Goal: Transaction & Acquisition: Obtain resource

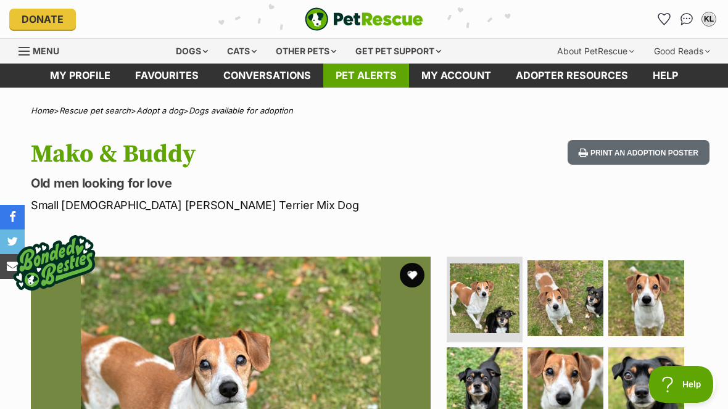
click at [381, 76] on link "Pet alerts" at bounding box center [366, 76] width 86 height 24
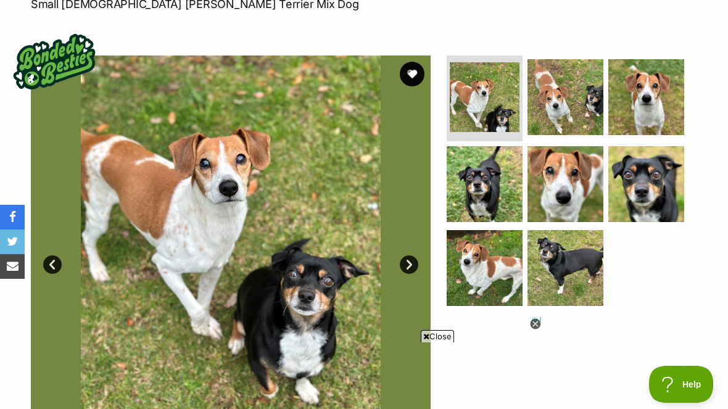
scroll to position [177, 0]
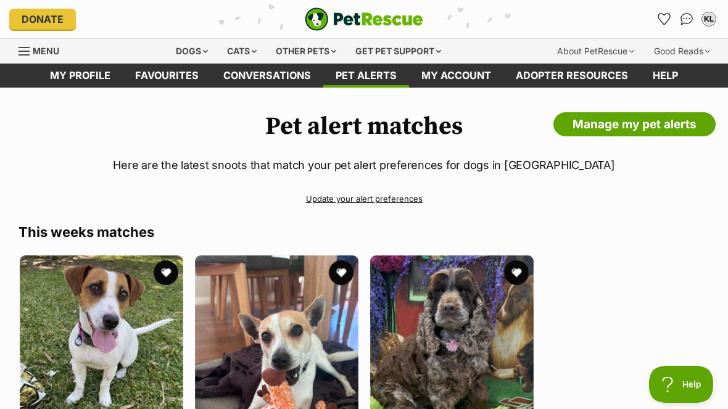
click at [389, 199] on link "Update your alert preferences" at bounding box center [364, 199] width 691 height 22
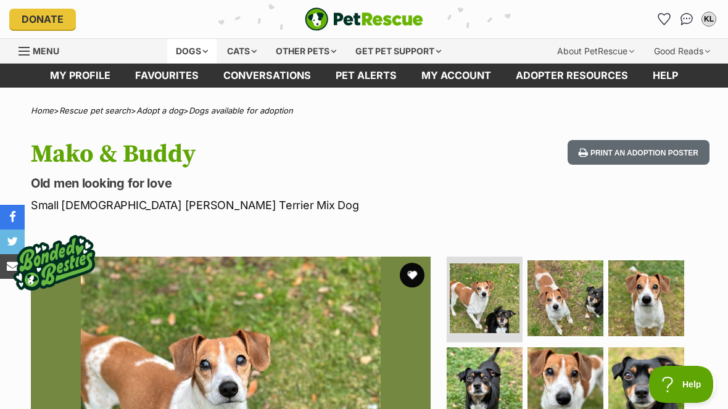
click at [186, 51] on div "Dogs" at bounding box center [191, 51] width 49 height 25
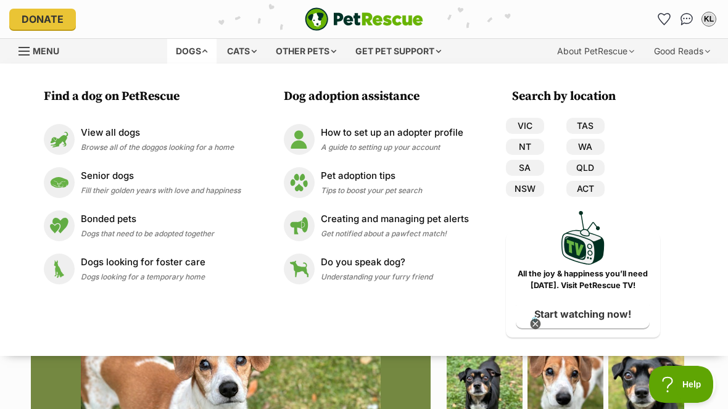
click at [713, 350] on div "Find a dog on PetRescue View all dogs Browse all of the doggos looking for a ho…" at bounding box center [364, 210] width 728 height 292
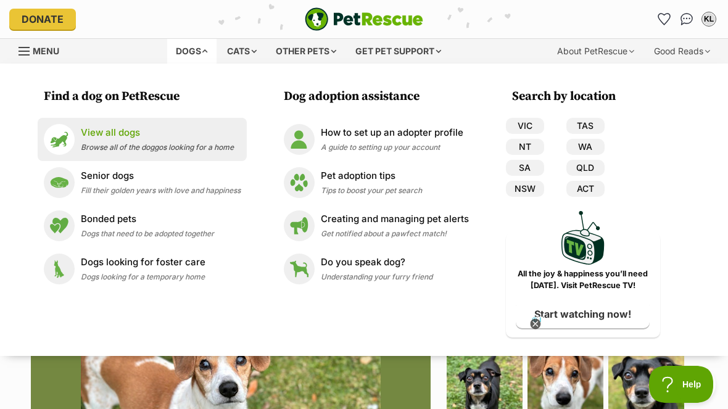
click at [100, 131] on p "View all dogs" at bounding box center [157, 133] width 153 height 14
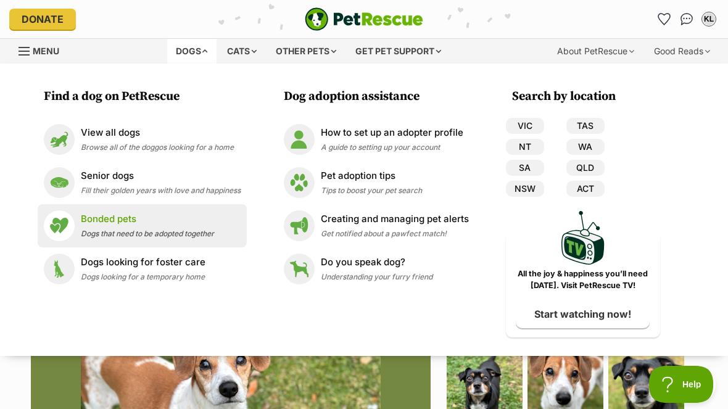
click at [95, 237] on span "Dogs that need to be adopted together" at bounding box center [147, 233] width 133 height 9
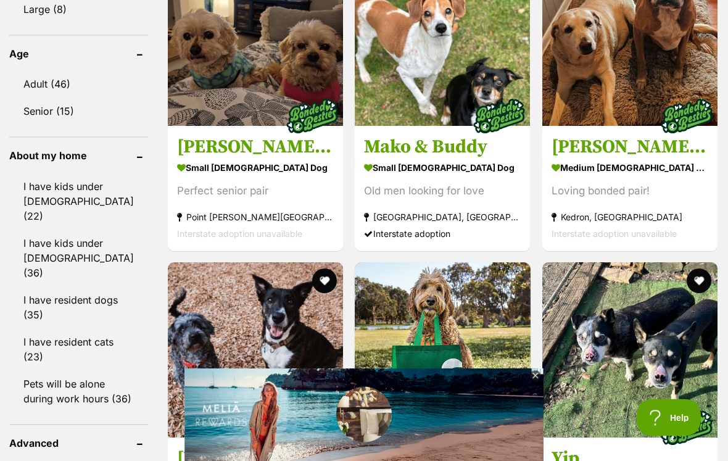
scroll to position [1336, 0]
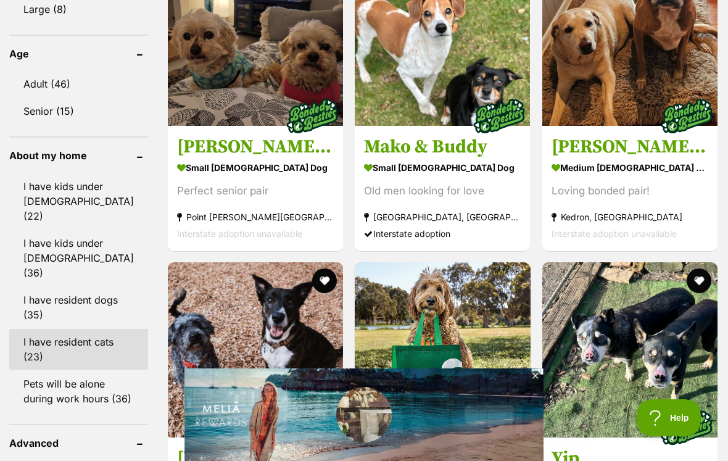
click at [42, 329] on link "I have resident cats (23)" at bounding box center [78, 349] width 139 height 41
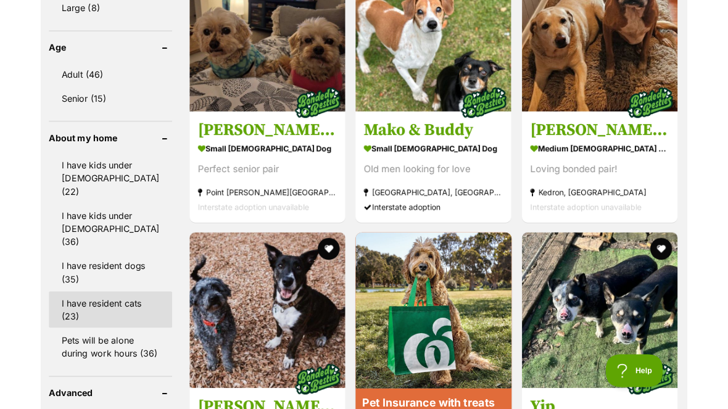
scroll to position [1388, 0]
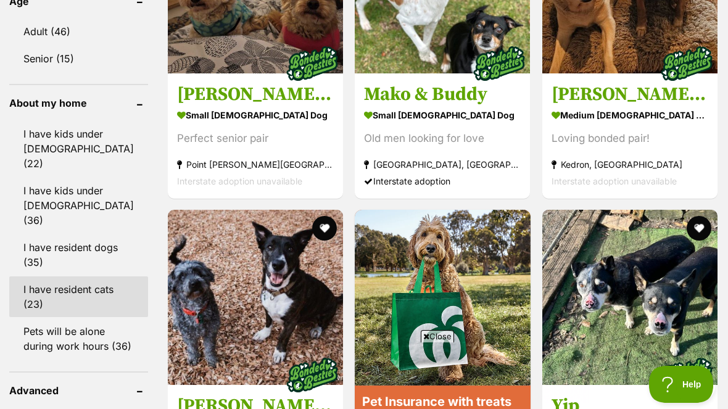
click at [48, 276] on link "I have resident cats (23)" at bounding box center [78, 296] width 139 height 41
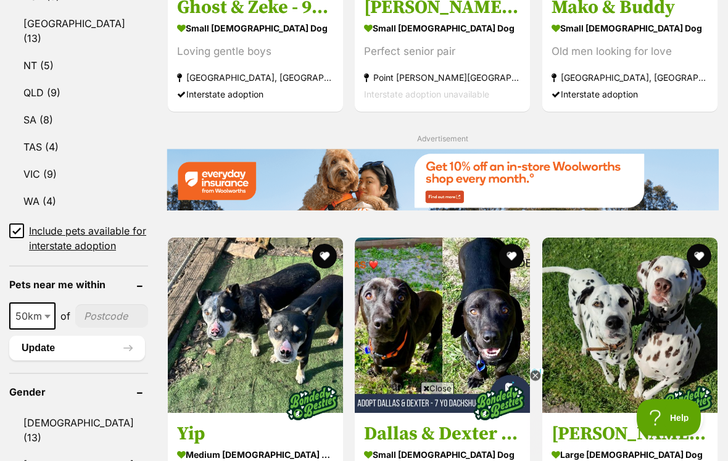
scroll to position [737, 0]
click at [537, 377] on icon at bounding box center [535, 376] width 10 height 10
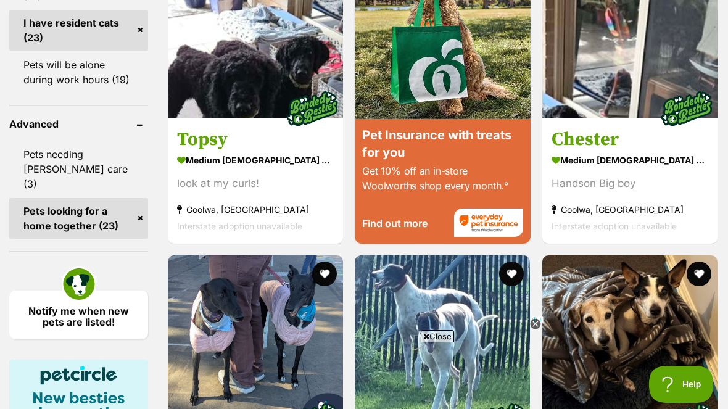
scroll to position [1654, 0]
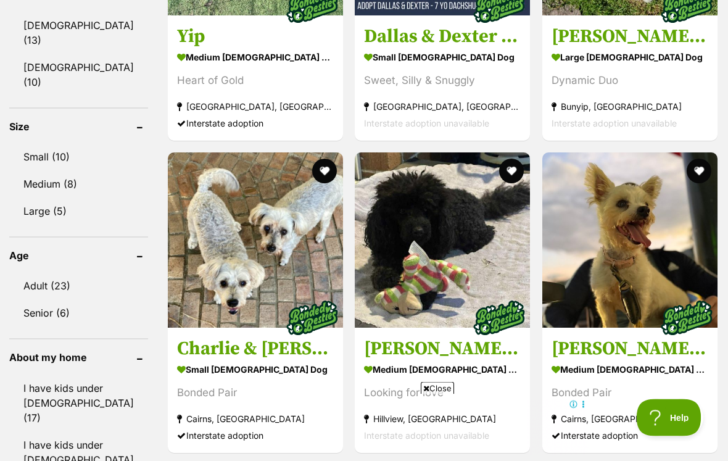
scroll to position [1135, 0]
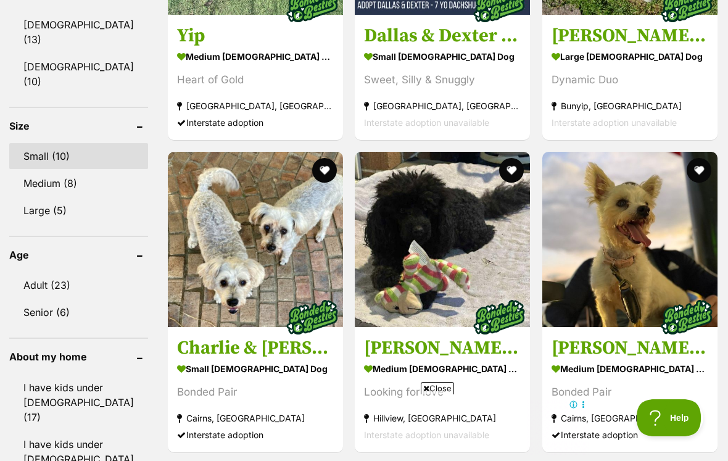
click at [35, 143] on link "Small (10)" at bounding box center [78, 156] width 139 height 26
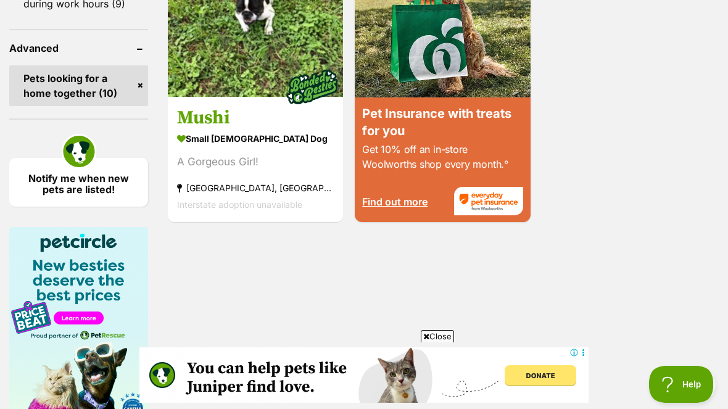
scroll to position [1673, 0]
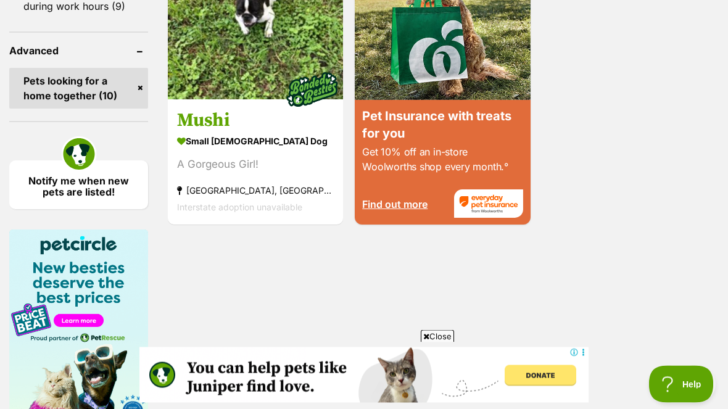
click at [110, 70] on link "Pets looking for a home together (10)" at bounding box center [78, 88] width 139 height 41
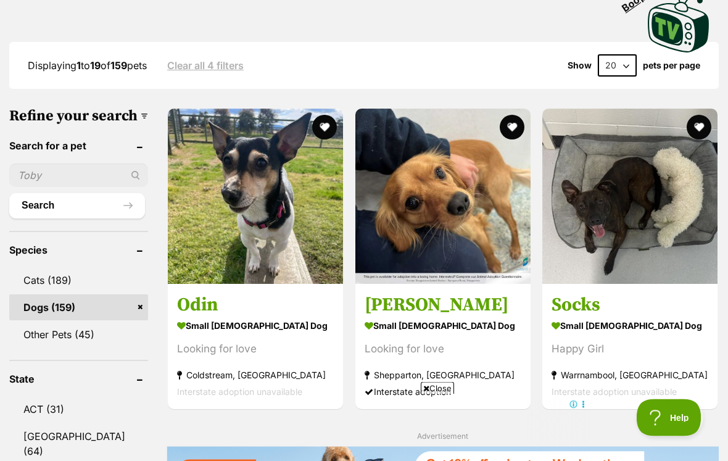
scroll to position [324, 0]
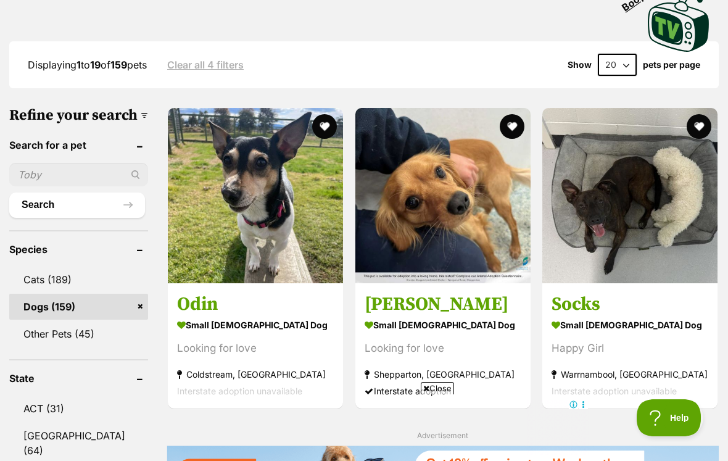
click at [624, 65] on select "20 40 60" at bounding box center [617, 65] width 39 height 22
select select "60"
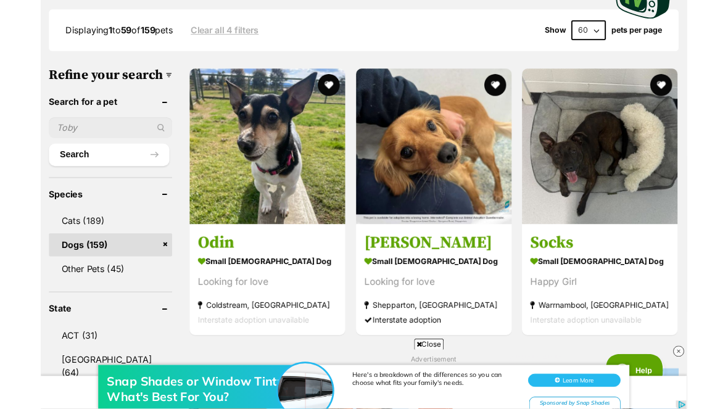
scroll to position [407, 0]
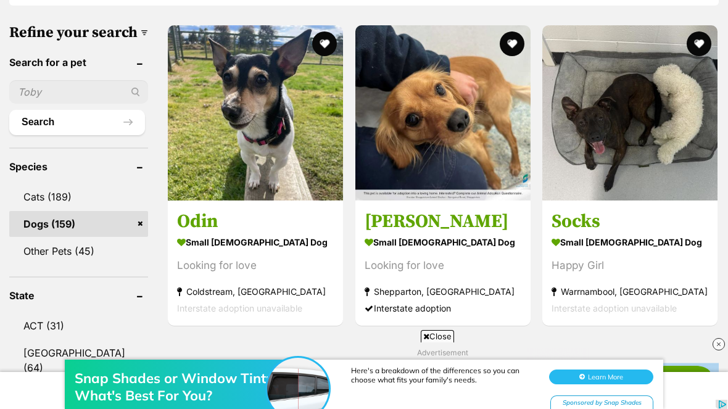
click at [428, 336] on div "Snap Shades or Window Tint: What's Best For You? Here's a breakdown of the diff…" at bounding box center [364, 372] width 728 height 74
click at [427, 336] on div "Snap Shades or Window Tint: What's Best For You? Here's a breakdown of the diff…" at bounding box center [364, 372] width 728 height 74
click at [426, 339] on div "Snap Shades or Window Tint: What's Best For You? Here's a breakdown of the diff…" at bounding box center [364, 372] width 728 height 74
click at [429, 340] on div "Snap Shades or Window Tint: What's Best For You? Here's a breakdown of the diff…" at bounding box center [364, 372] width 728 height 74
click at [427, 336] on div "Snap Shades or Window Tint: What's Best For You? Here's a breakdown of the diff…" at bounding box center [364, 372] width 728 height 74
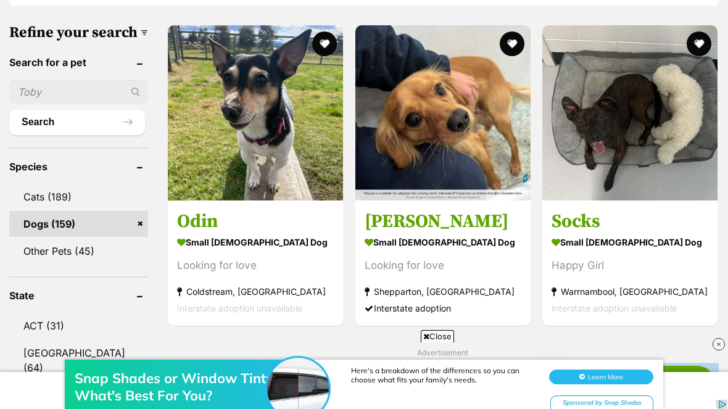
click at [429, 348] on div "Snap Shades or Window Tint: What's Best For You? Here's a breakdown of the diff…" at bounding box center [364, 378] width 728 height 62
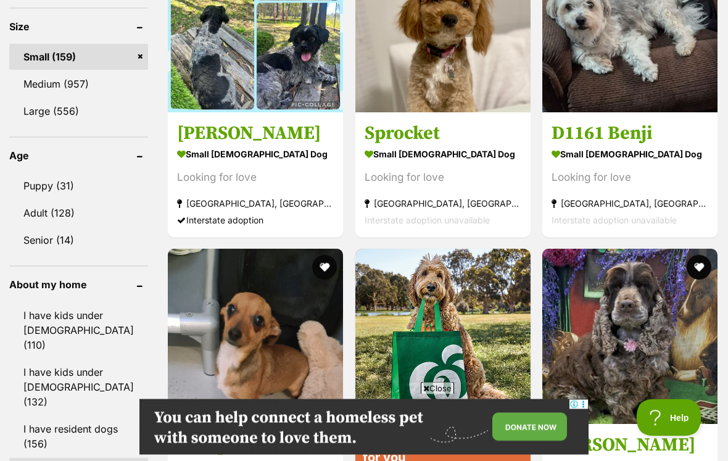
scroll to position [1234, 0]
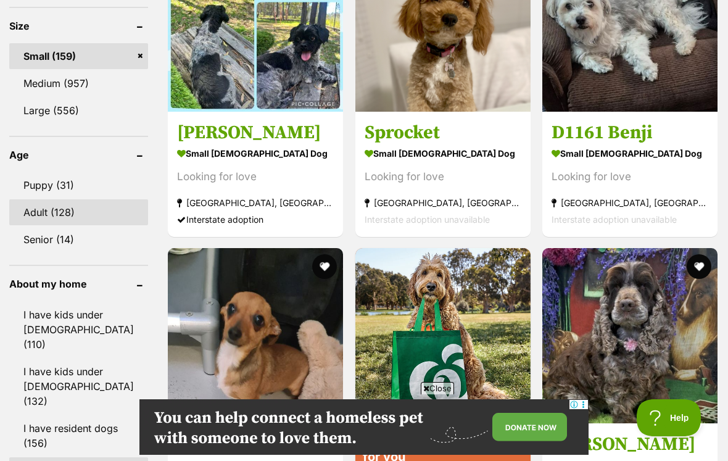
click at [32, 199] on link "Adult (128)" at bounding box center [78, 212] width 139 height 26
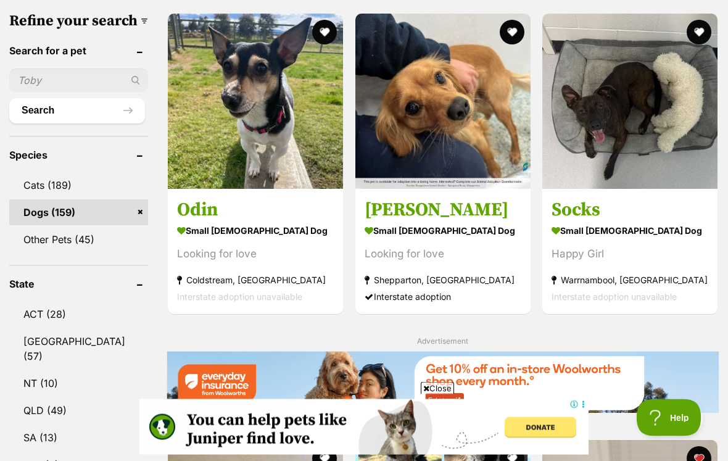
scroll to position [420, 0]
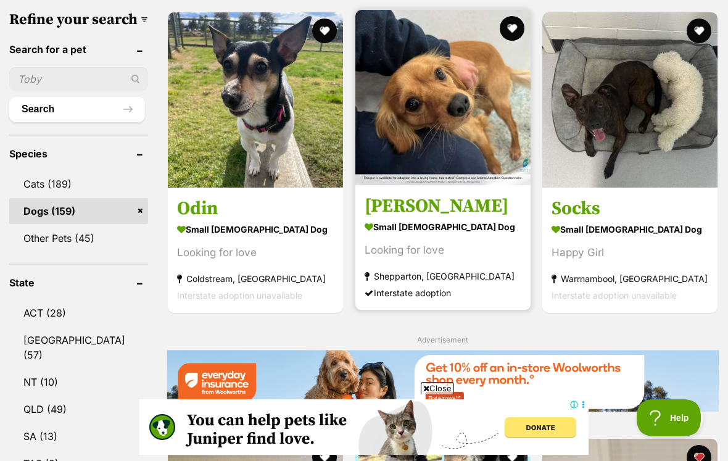
click at [445, 126] on img at bounding box center [442, 97] width 175 height 175
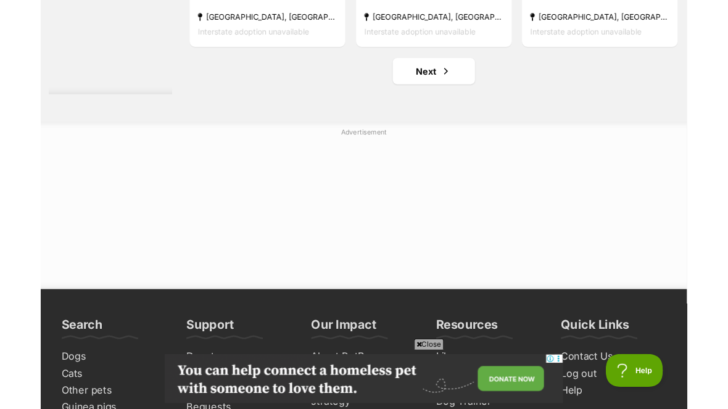
scroll to position [6772, 0]
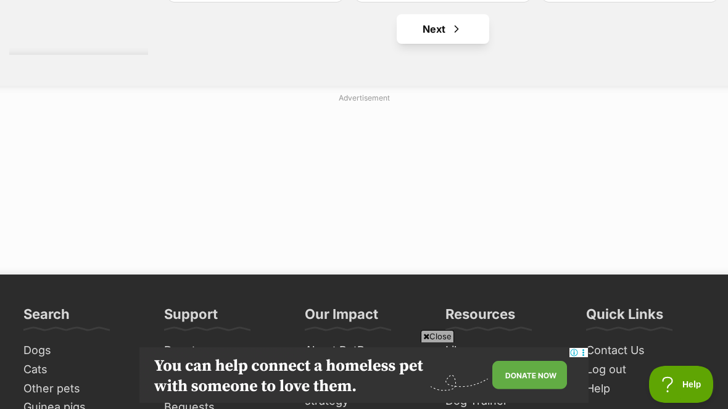
click at [424, 44] on link "Next" at bounding box center [443, 29] width 93 height 30
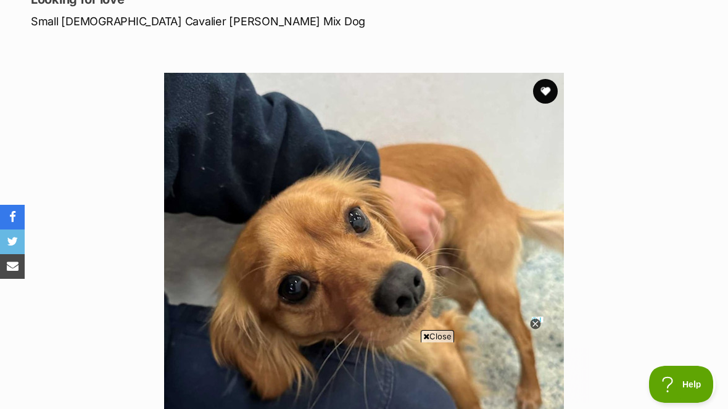
scroll to position [180, 0]
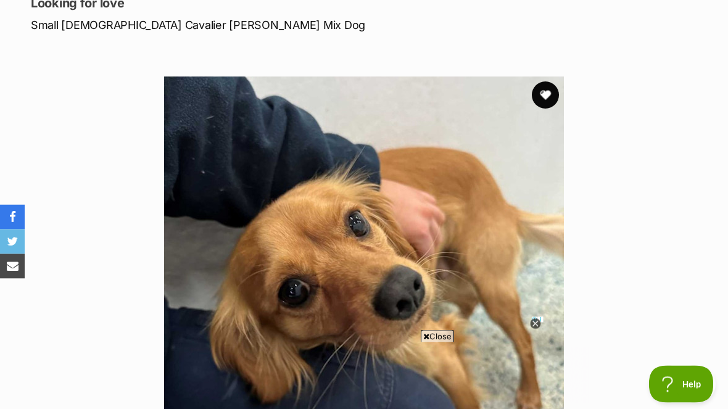
click at [550, 93] on button "favourite" at bounding box center [545, 95] width 27 height 27
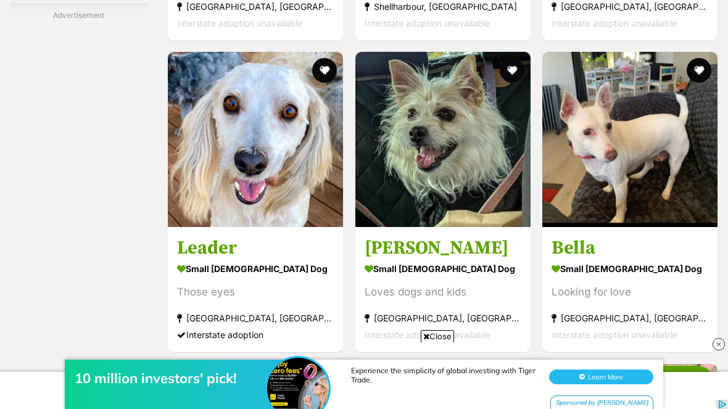
scroll to position [2982, 0]
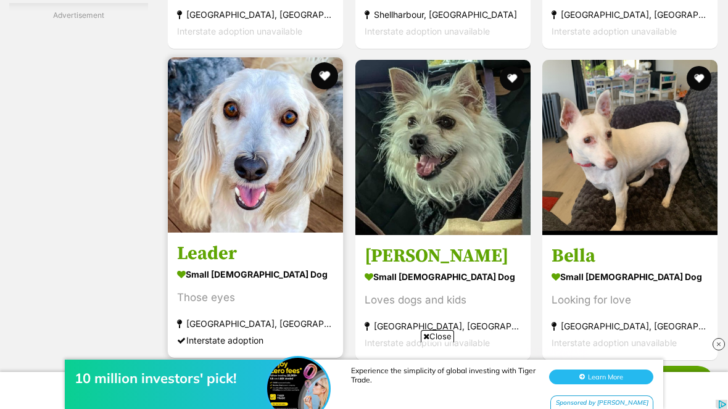
click at [312, 89] on button "favourite" at bounding box center [325, 75] width 27 height 27
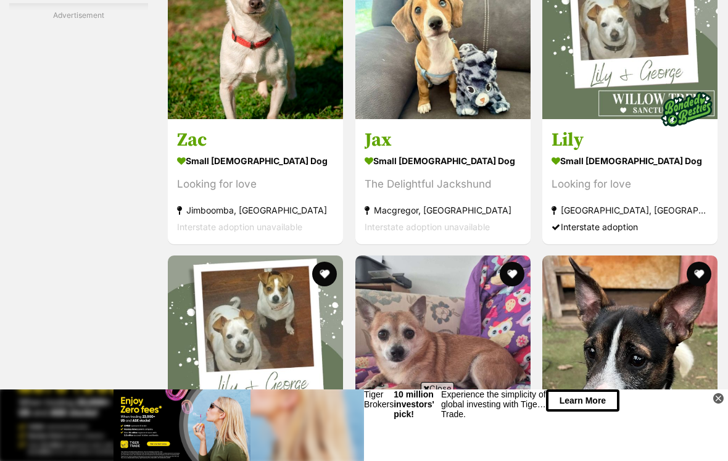
scroll to position [4347, 0]
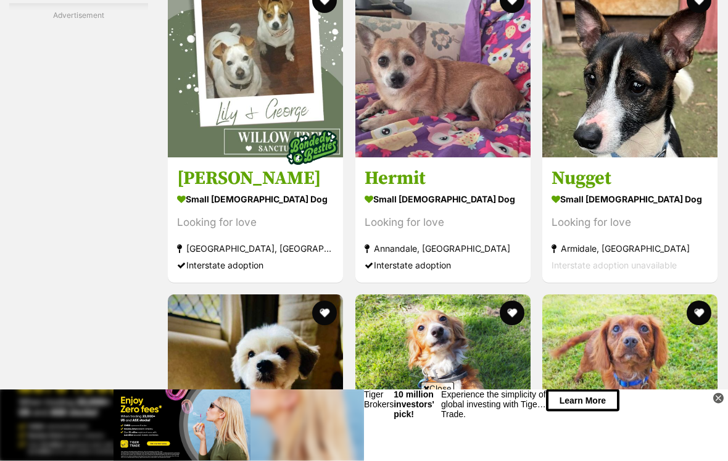
scroll to position [4619, 0]
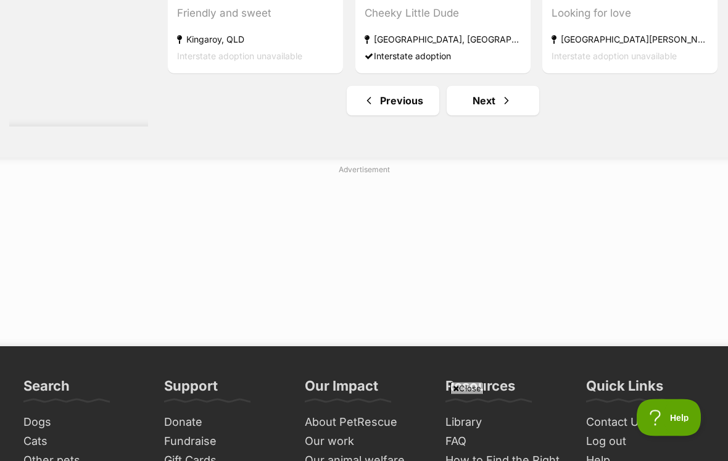
scroll to position [6700, 0]
click at [475, 115] on link "Next" at bounding box center [493, 101] width 93 height 30
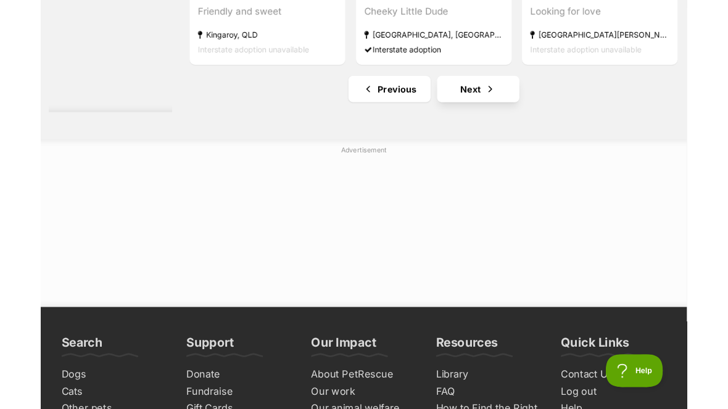
scroll to position [6752, 0]
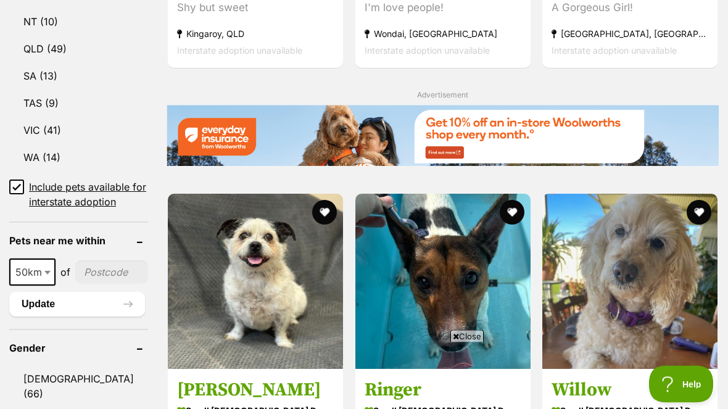
scroll to position [772, 0]
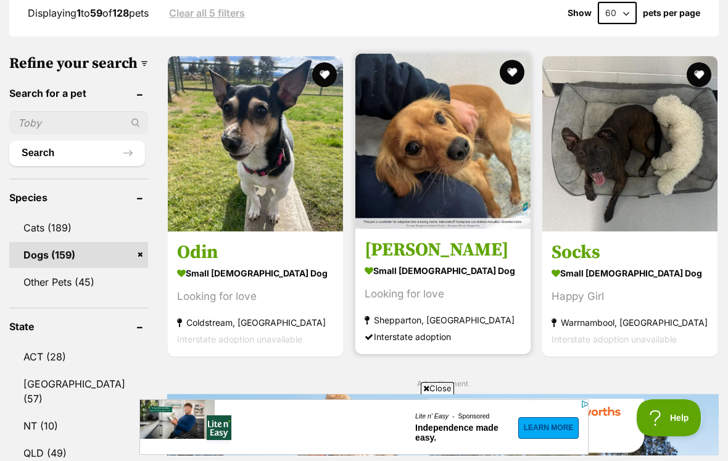
click at [468, 175] on img at bounding box center [442, 141] width 175 height 175
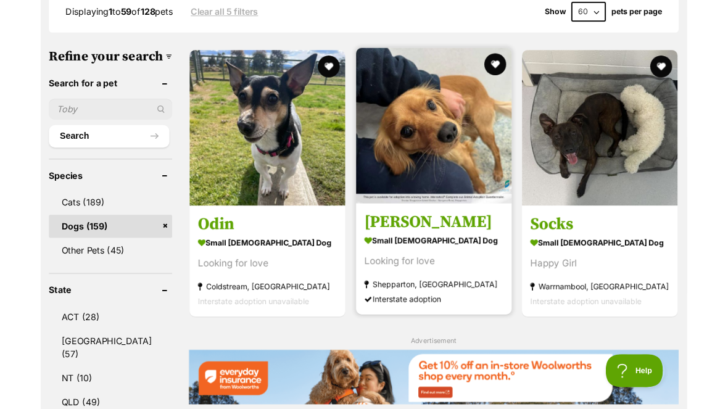
scroll to position [429, 0]
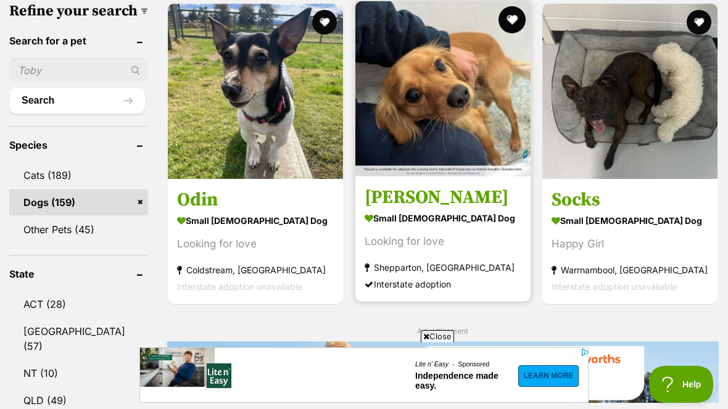
click at [508, 21] on button "favourite" at bounding box center [511, 19] width 27 height 27
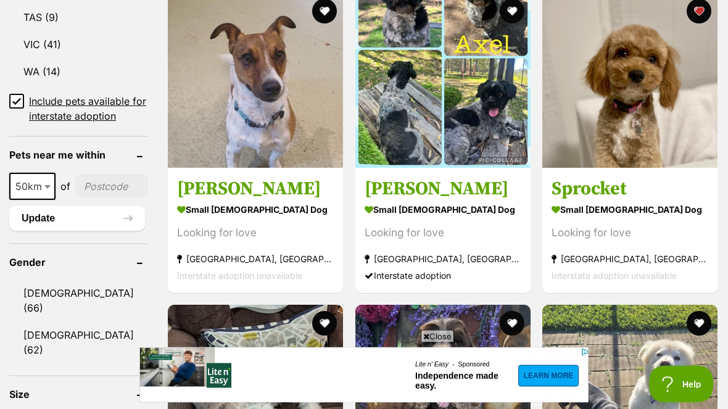
scroll to position [864, 0]
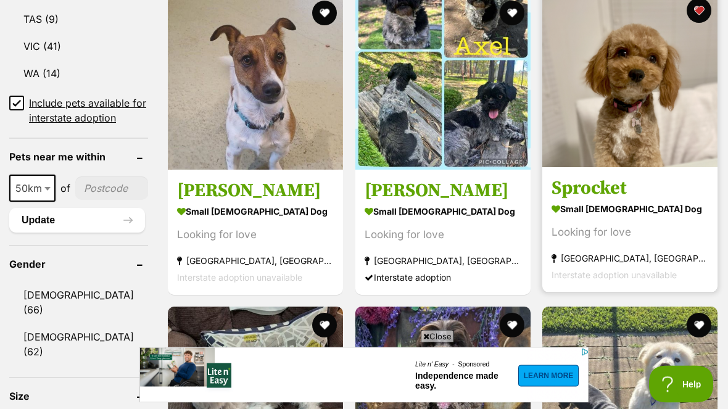
click at [656, 110] on img at bounding box center [629, 80] width 175 height 175
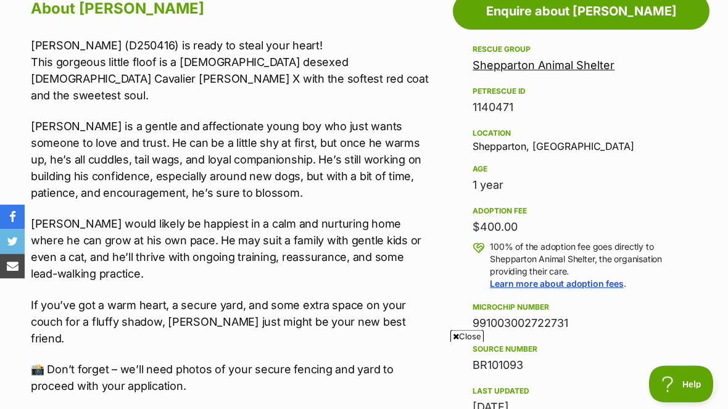
scroll to position [688, 0]
